Goal: Information Seeking & Learning: Learn about a topic

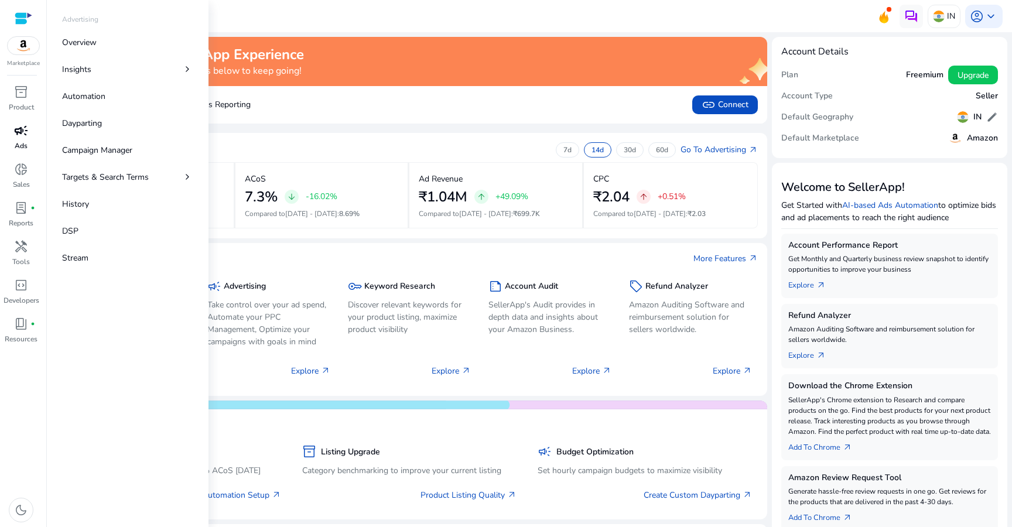
click at [12, 141] on link "campaign Ads" at bounding box center [21, 140] width 42 height 39
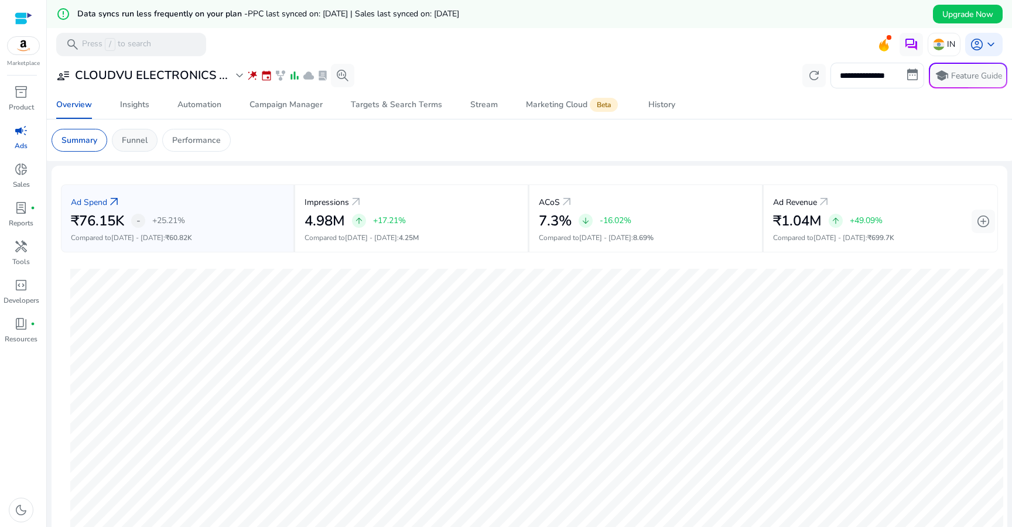
click at [135, 142] on p "Funnel" at bounding box center [135, 140] width 26 height 12
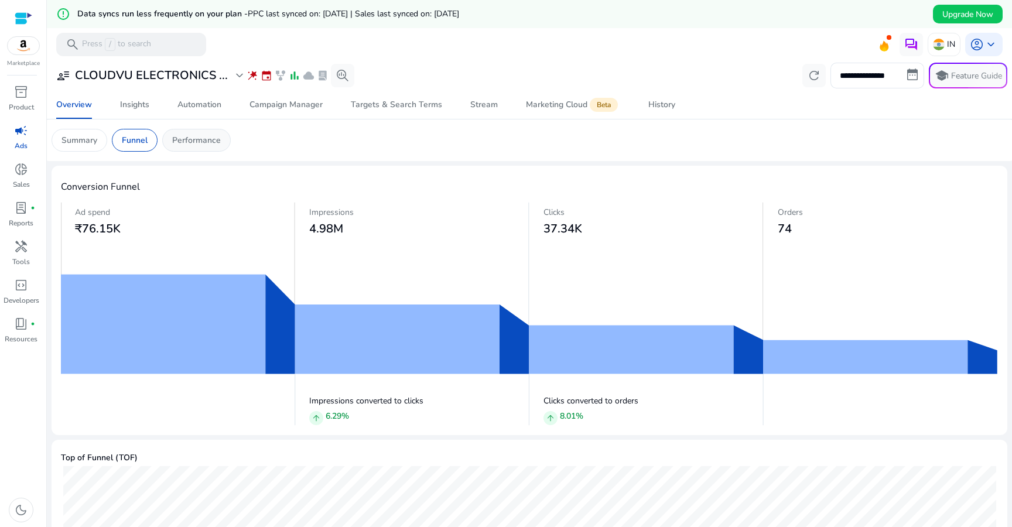
click at [208, 145] on p "Performance" at bounding box center [196, 140] width 49 height 12
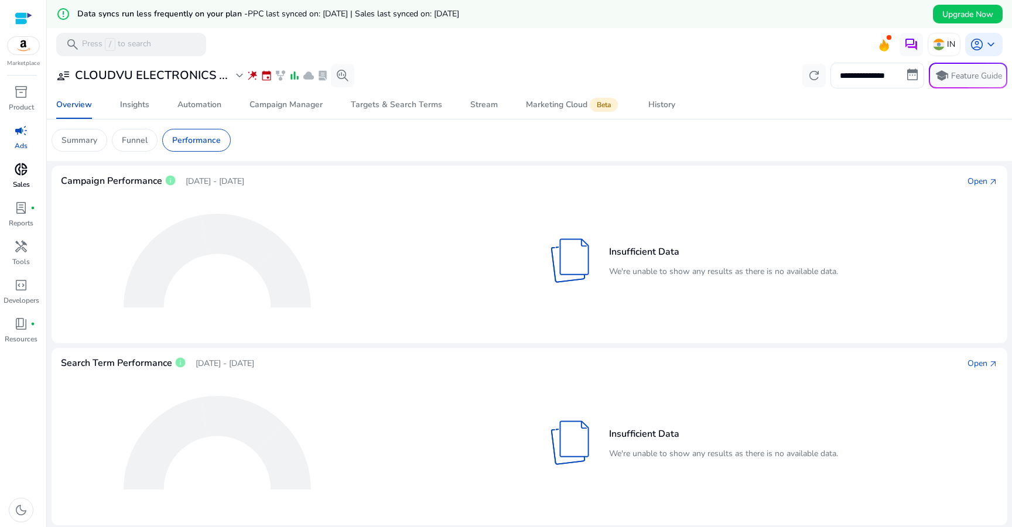
click at [26, 174] on span "donut_small" at bounding box center [21, 169] width 14 height 14
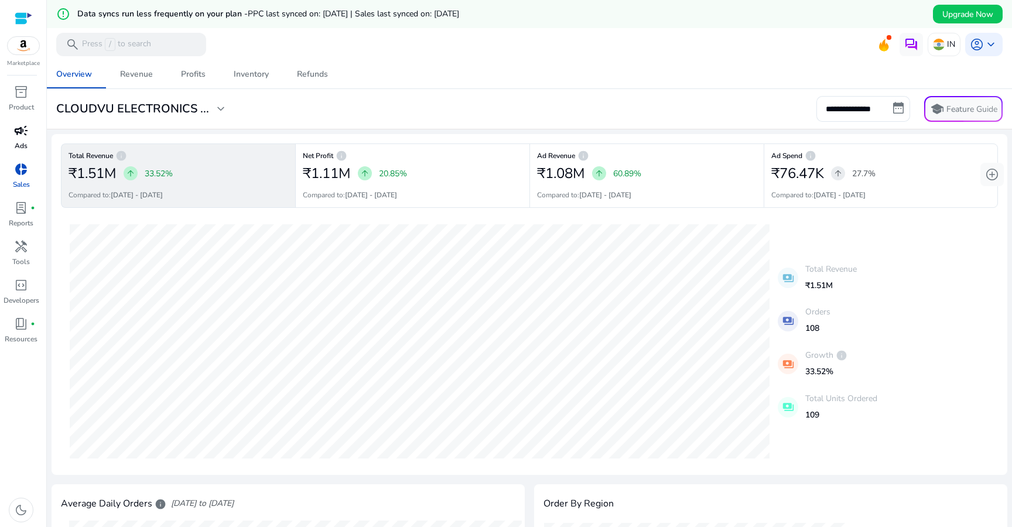
click at [36, 145] on link "campaign Ads" at bounding box center [21, 140] width 42 height 39
